Goal: Task Accomplishment & Management: Manage account settings

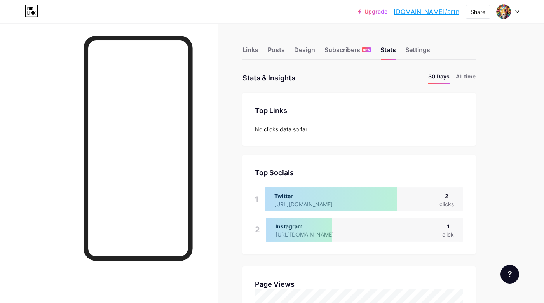
scroll to position [303, 544]
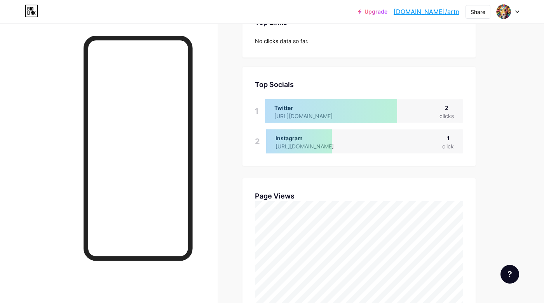
scroll to position [184, 0]
